Goal: Register for event/course

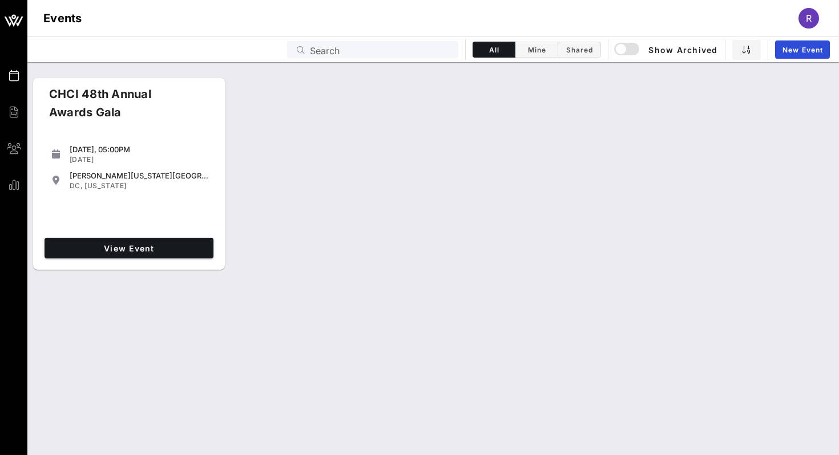
click at [140, 262] on div "View Event" at bounding box center [129, 248] width 178 height 30
click at [144, 249] on span "View Event" at bounding box center [129, 249] width 160 height 10
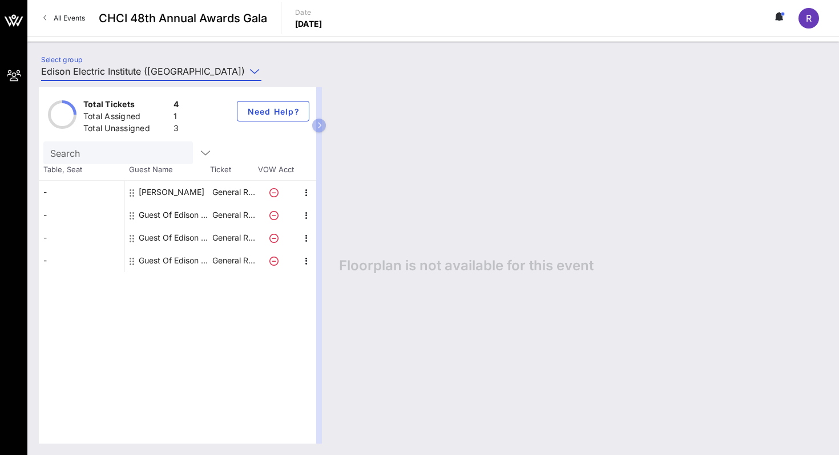
click at [130, 69] on input "Edison Electric Institute ([GEOGRAPHIC_DATA]) [[PERSON_NAME], [EMAIL_ADDRESS][D…" at bounding box center [143, 71] width 204 height 18
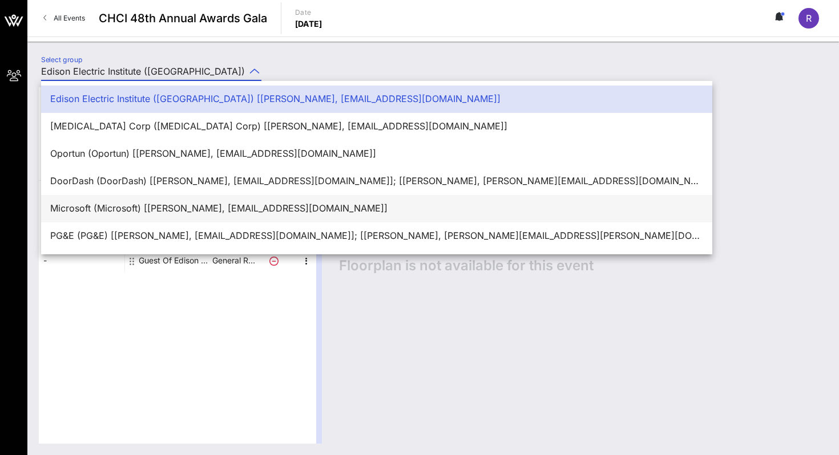
click at [124, 199] on div "Microsoft (Microsoft) [[PERSON_NAME], [EMAIL_ADDRESS][DOMAIN_NAME]]" at bounding box center [376, 208] width 653 height 25
type input "Microsoft (Microsoft) [[PERSON_NAME], [EMAIL_ADDRESS][DOMAIN_NAME]]"
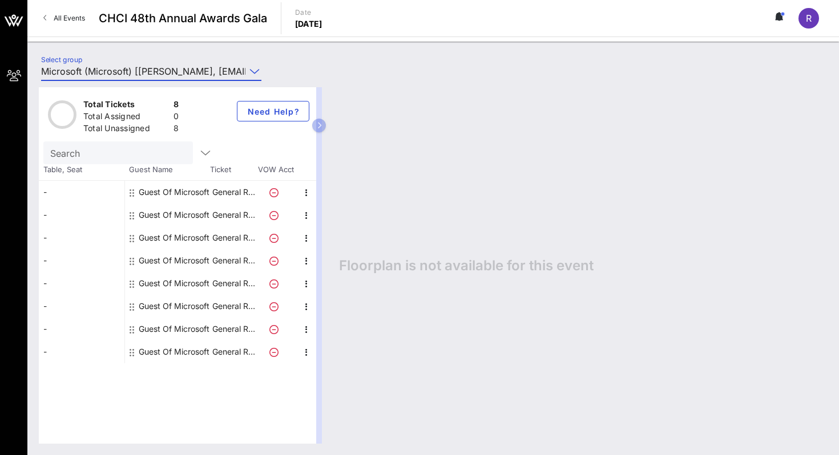
click at [191, 181] on div "Guest Of Microsoft" at bounding box center [174, 192] width 71 height 23
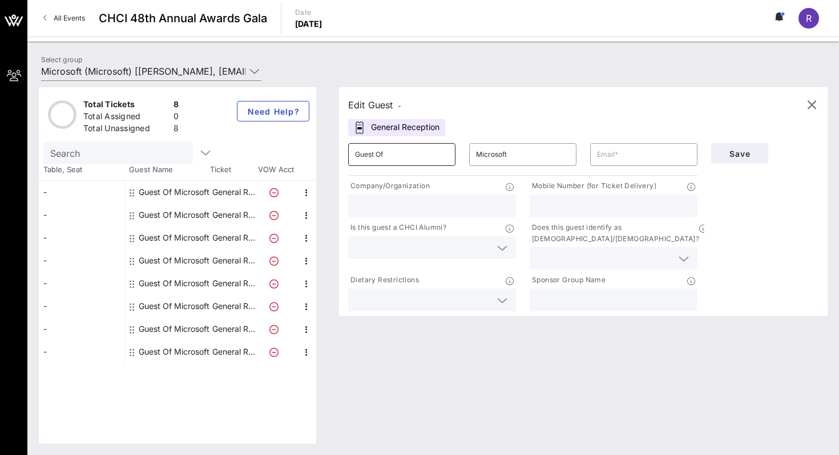
click at [398, 155] on input "Guest Of" at bounding box center [402, 155] width 94 height 18
type input "G"
type input "Anais"
type input "[PERSON_NAME]"
click at [401, 192] on p "Company/Organization" at bounding box center [389, 186] width 82 height 12
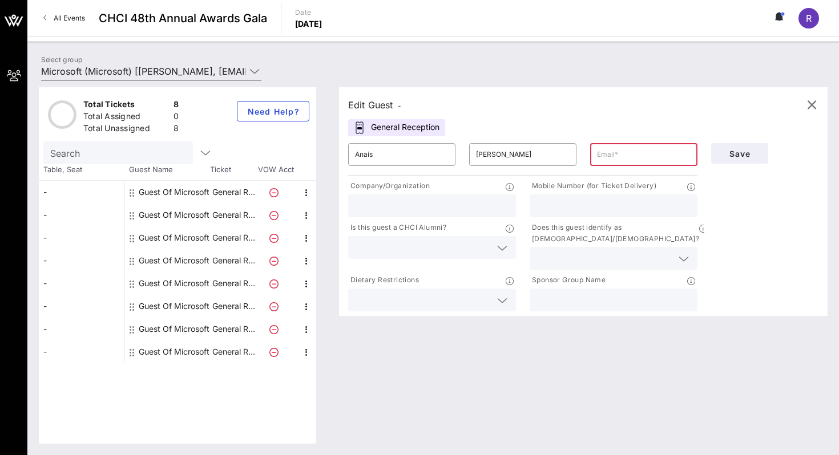
click at [399, 195] on div at bounding box center [432, 206] width 154 height 23
type input "Microsoft"
type input "000-000-0000"
click at [400, 241] on input "text" at bounding box center [423, 247] width 136 height 15
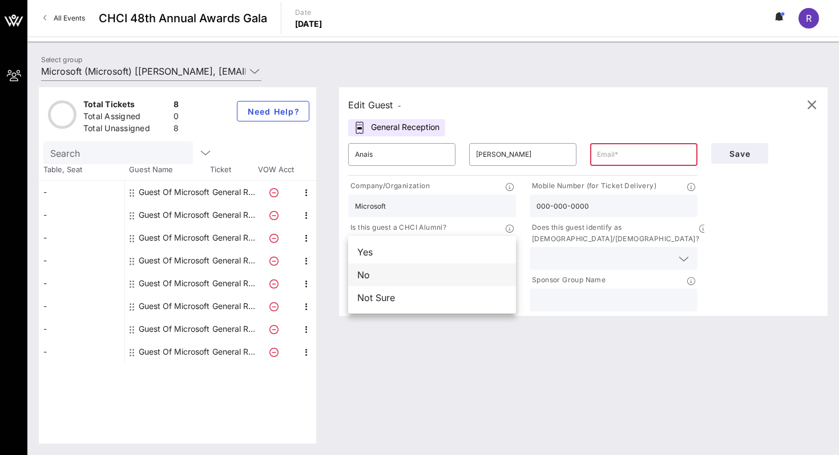
click at [407, 270] on div "No" at bounding box center [432, 275] width 168 height 23
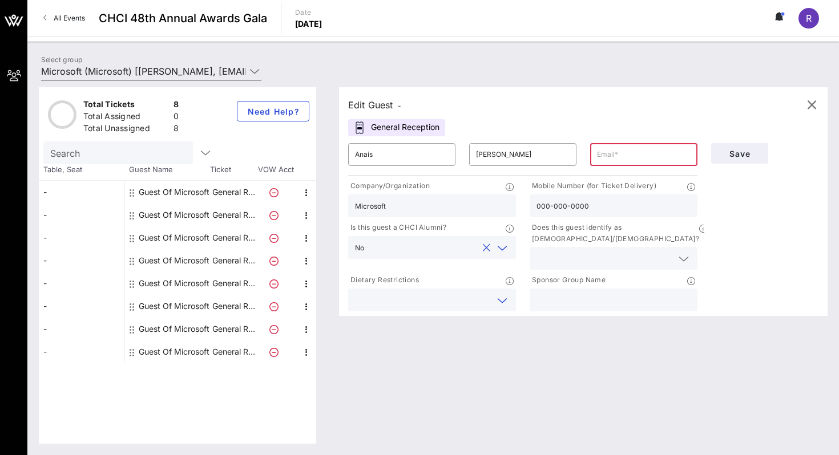
click at [434, 293] on input "text" at bounding box center [423, 300] width 136 height 15
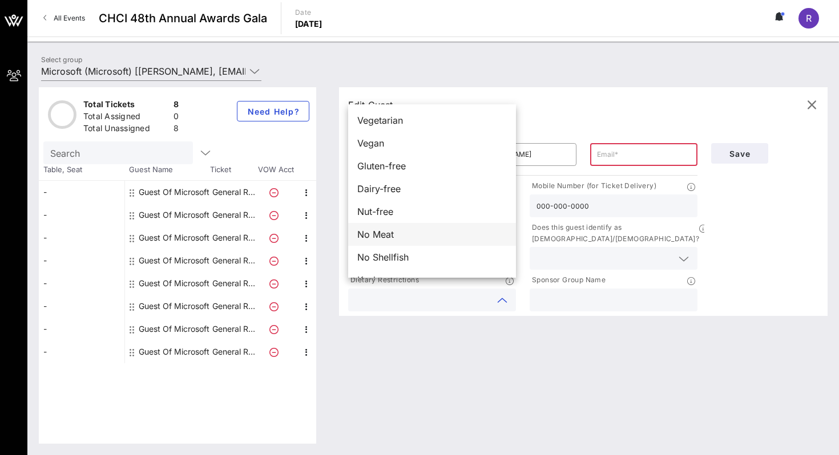
scroll to position [18, 0]
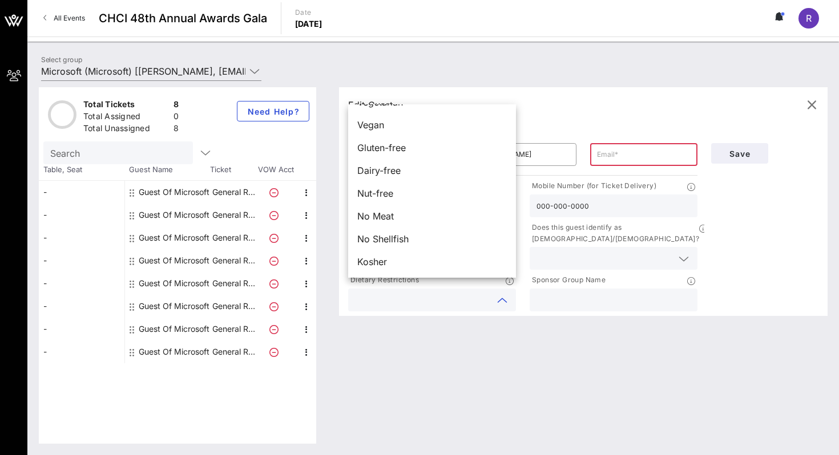
click at [587, 258] on div at bounding box center [613, 258] width 154 height 23
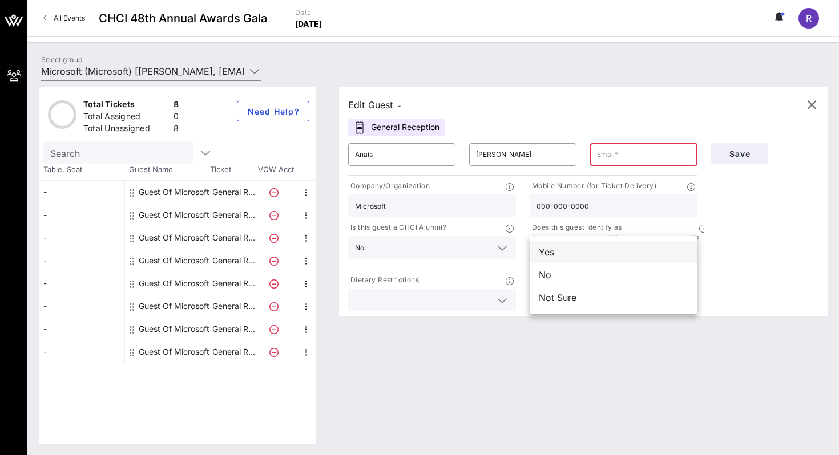
click at [586, 253] on div "Yes" at bounding box center [614, 252] width 168 height 23
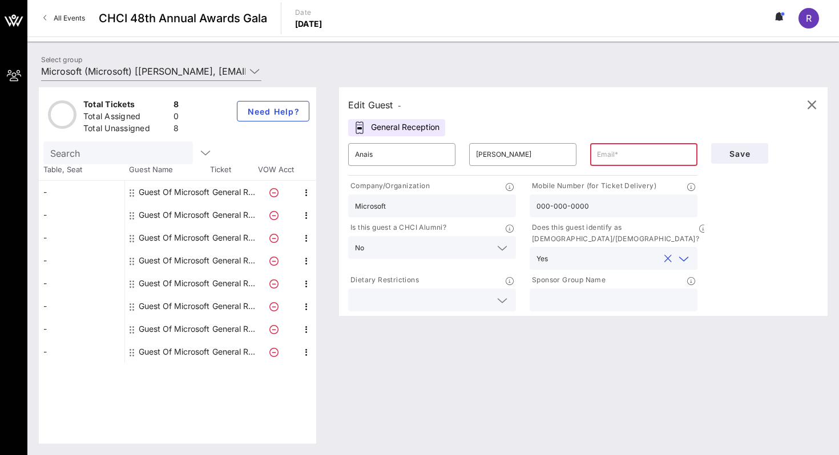
click at [592, 293] on input "text" at bounding box center [613, 300] width 154 height 15
click at [617, 153] on input "text" at bounding box center [644, 155] width 94 height 18
click at [622, 169] on div "​" at bounding box center [643, 154] width 121 height 37
click at [621, 158] on input "text" at bounding box center [644, 155] width 94 height 18
paste input "[EMAIL_ADDRESS][DOMAIN_NAME]"
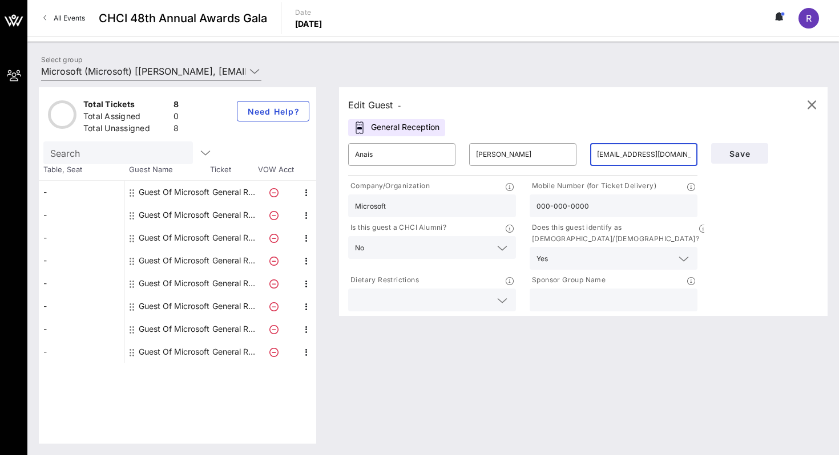
scroll to position [0, 5]
type input "[EMAIL_ADDRESS][DOMAIN_NAME]"
click at [761, 155] on button "Save" at bounding box center [739, 153] width 57 height 21
click at [175, 193] on div "Guest Of Microsoft" at bounding box center [174, 192] width 71 height 23
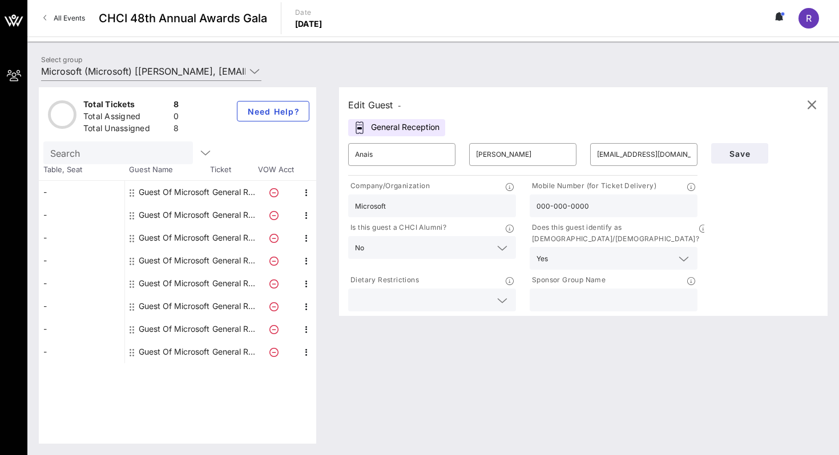
type input "Guest Of"
type input "Microsoft"
click at [395, 169] on div "​ Guest Of" at bounding box center [401, 154] width 121 height 37
click at [397, 149] on input "Guest Of" at bounding box center [402, 155] width 94 height 18
